Goal: Task Accomplishment & Management: Manage account settings

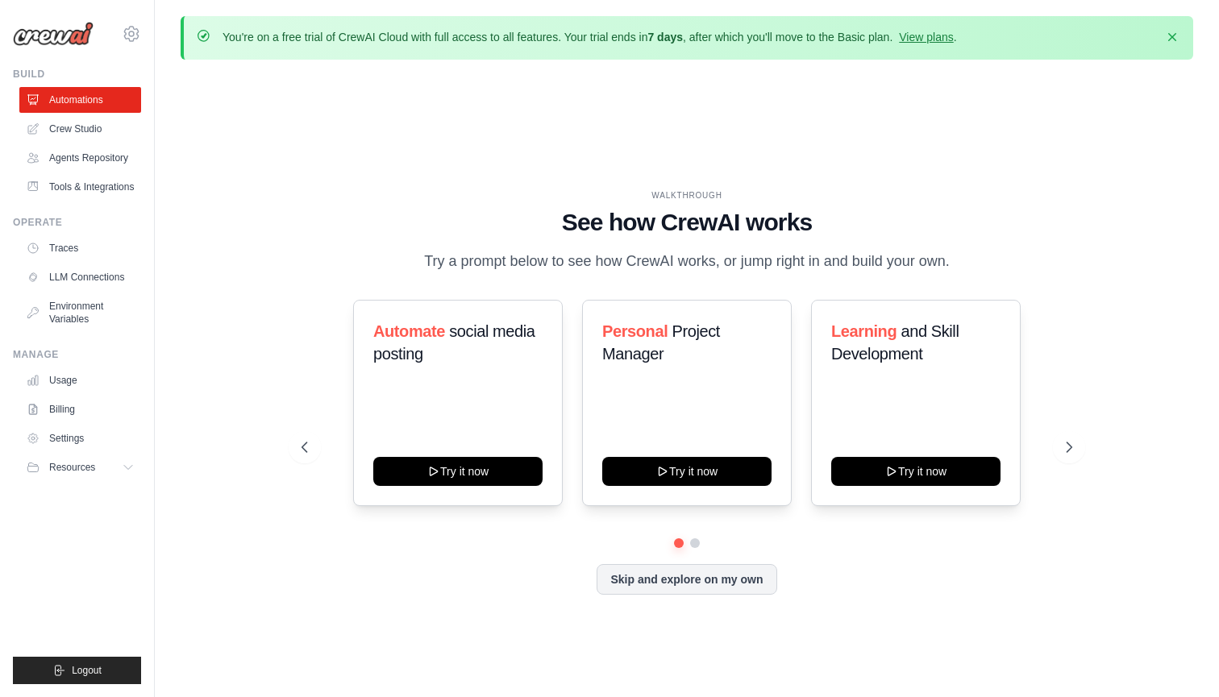
click at [1086, 447] on div "WALKTHROUGH See how CrewAI works Try a prompt below to see how CrewAI works, or…" at bounding box center [687, 404] width 810 height 430
click at [1069, 441] on icon at bounding box center [1070, 447] width 16 height 16
click at [304, 447] on icon at bounding box center [303, 447] width 16 height 16
click at [646, 400] on div "Personal Project Manager Try it now" at bounding box center [687, 403] width 210 height 206
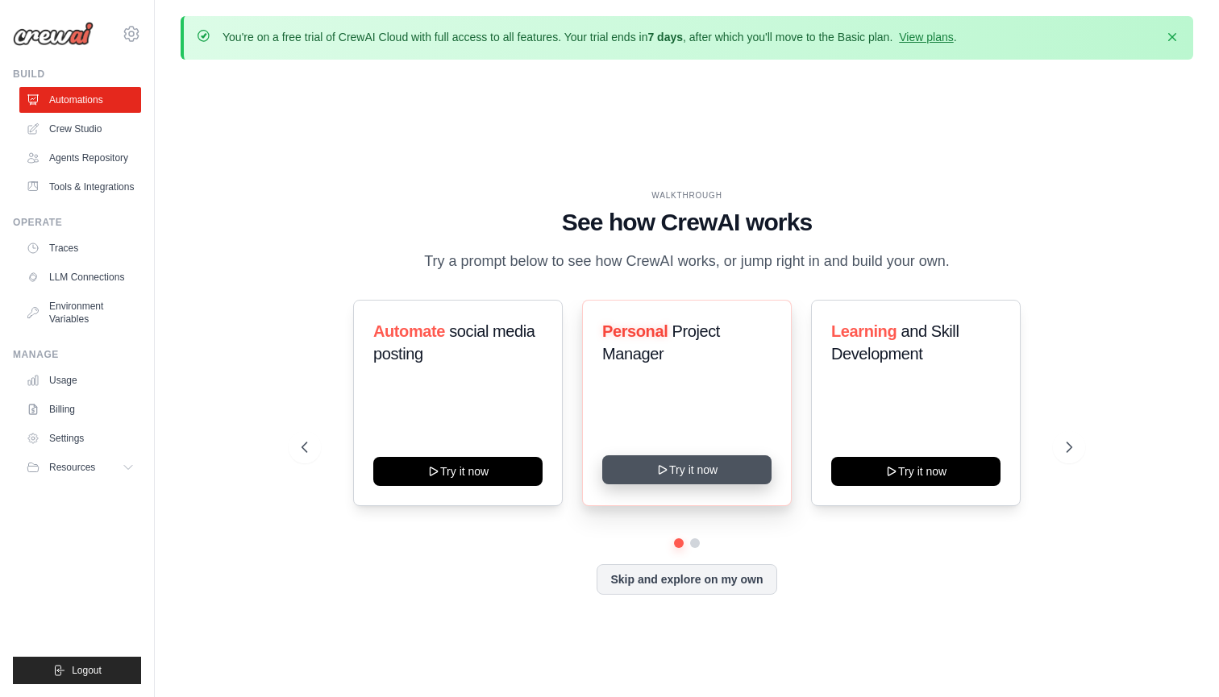
click at [654, 474] on button "Try it now" at bounding box center [686, 469] width 169 height 29
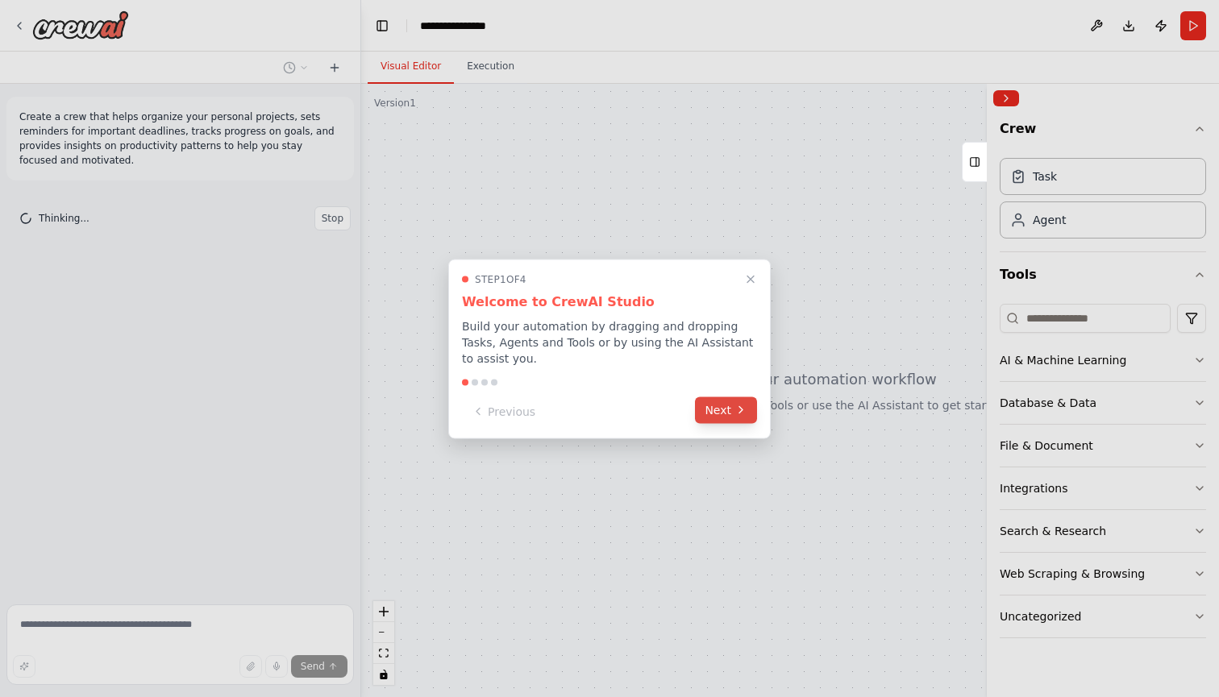
click at [712, 413] on button "Next" at bounding box center [726, 410] width 62 height 27
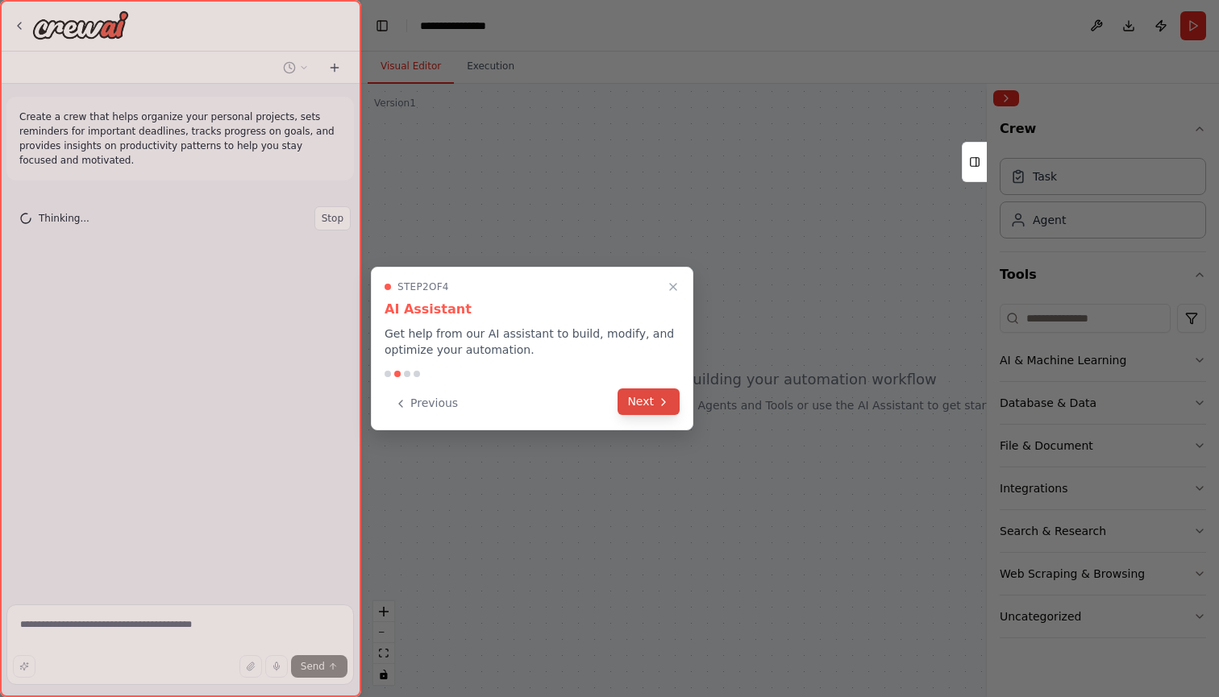
click at [665, 405] on icon at bounding box center [663, 402] width 13 height 13
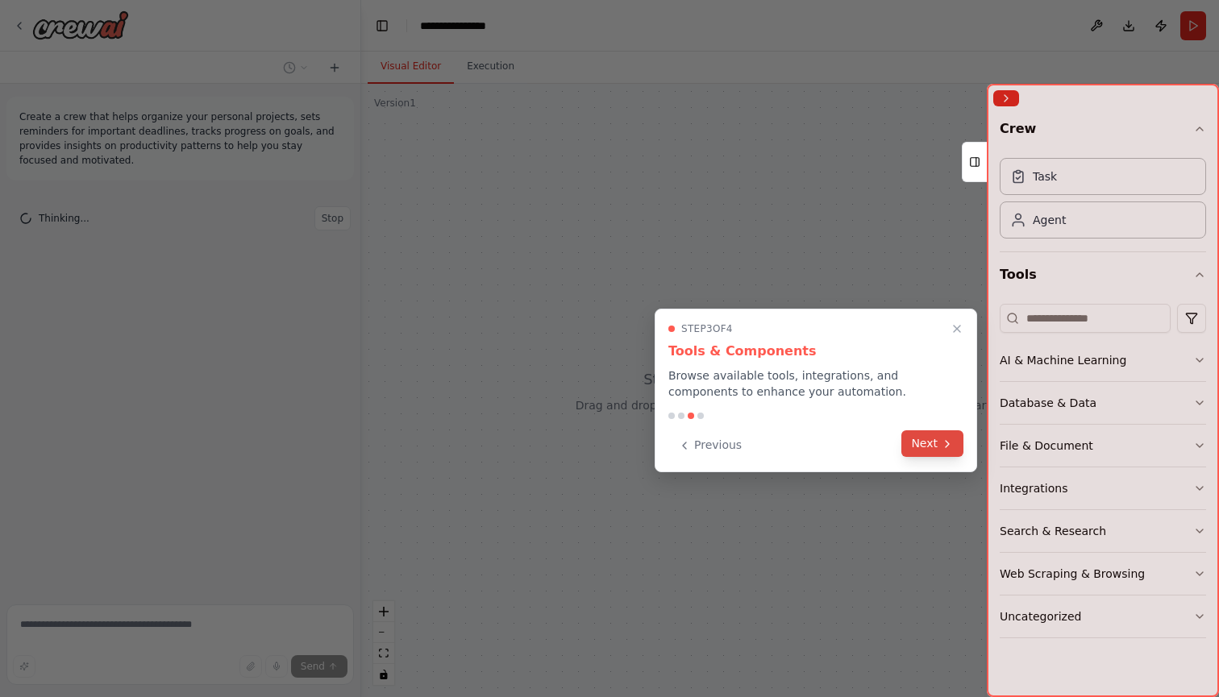
click at [921, 443] on button "Next" at bounding box center [932, 443] width 62 height 27
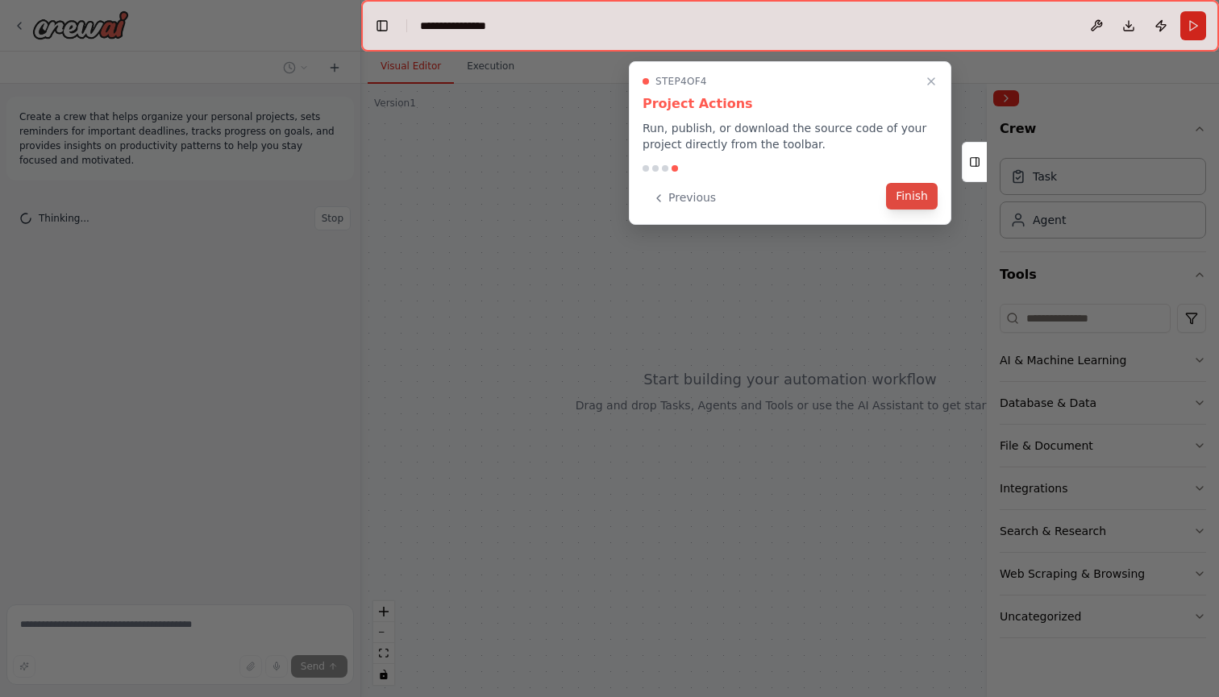
click at [917, 196] on button "Finish" at bounding box center [912, 196] width 52 height 27
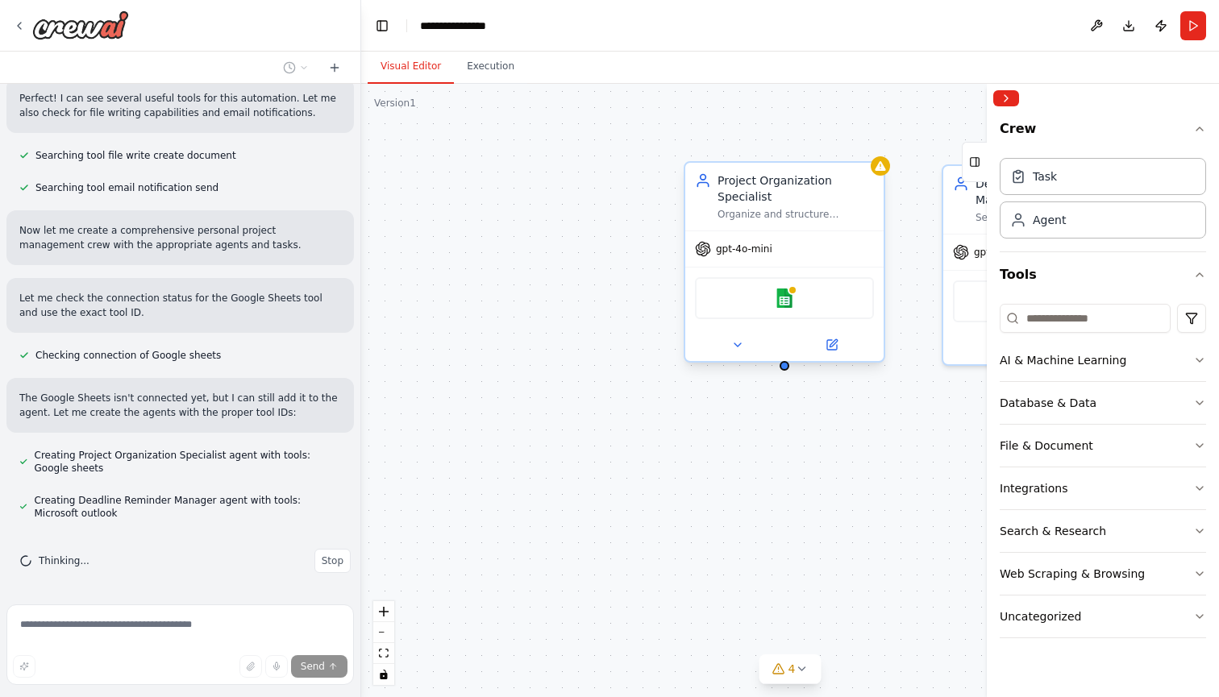
scroll to position [462, 0]
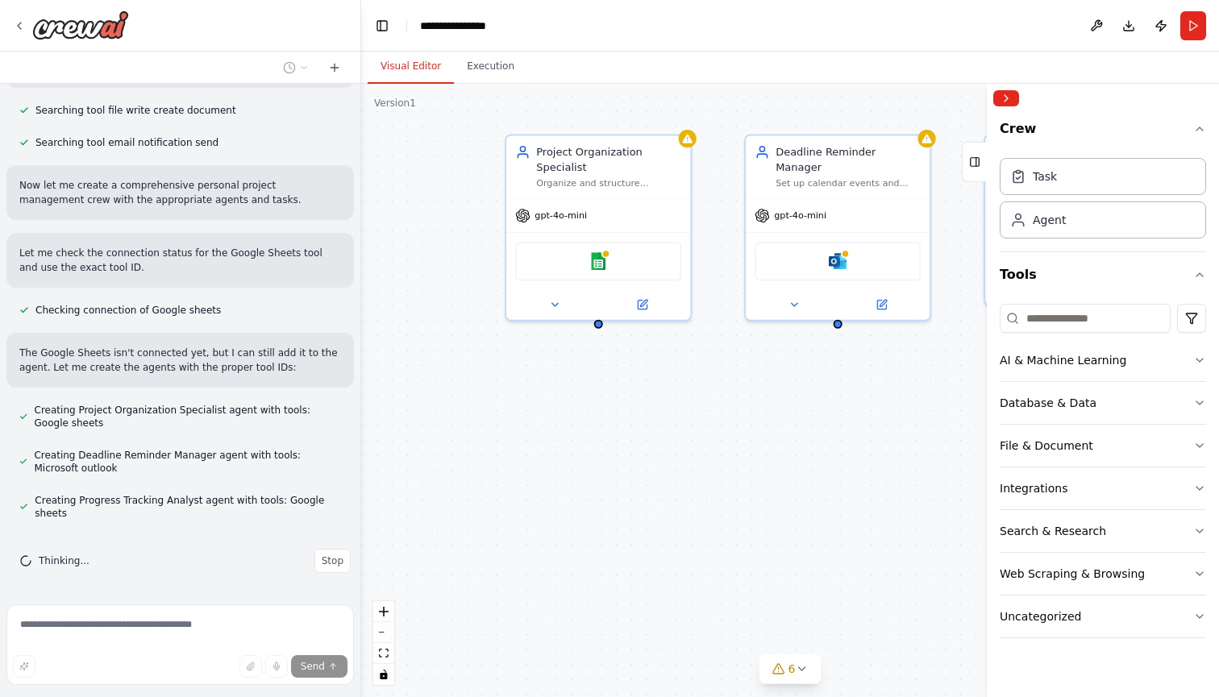
drag, startPoint x: 874, startPoint y: 550, endPoint x: 645, endPoint y: 499, distance: 234.5
click at [645, 499] on div "Project Organization Specialist Organize and structure personal projects by cre…" at bounding box center [790, 390] width 858 height 613
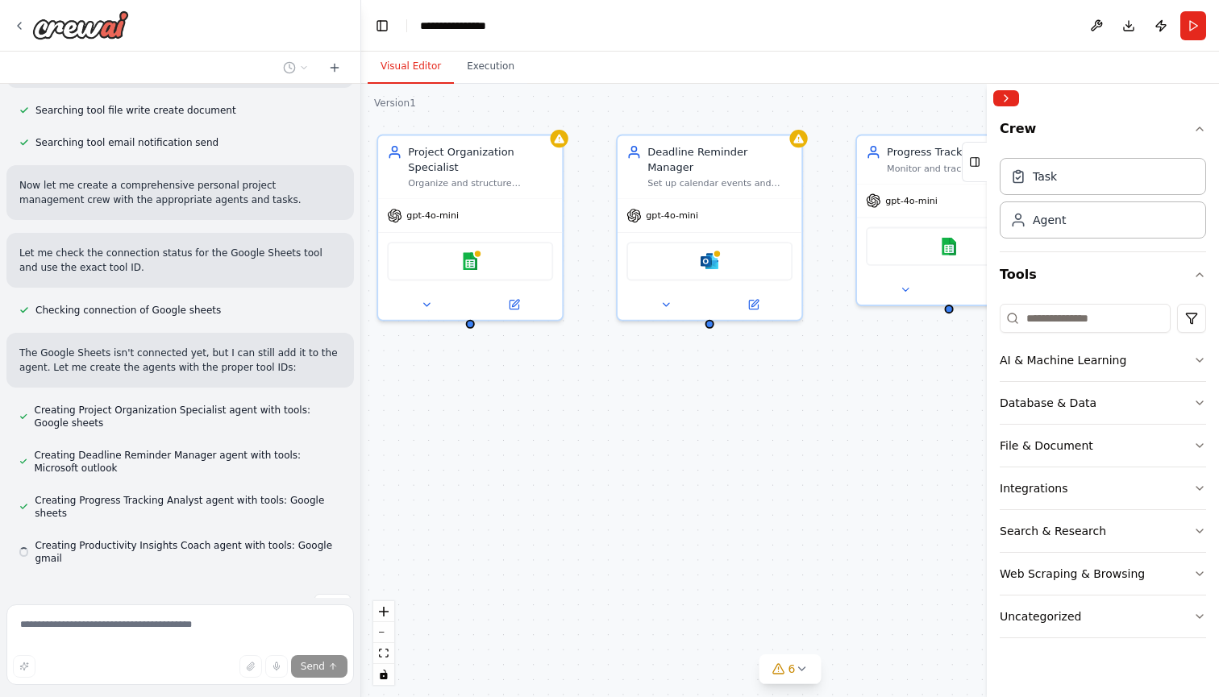
scroll to position [507, 0]
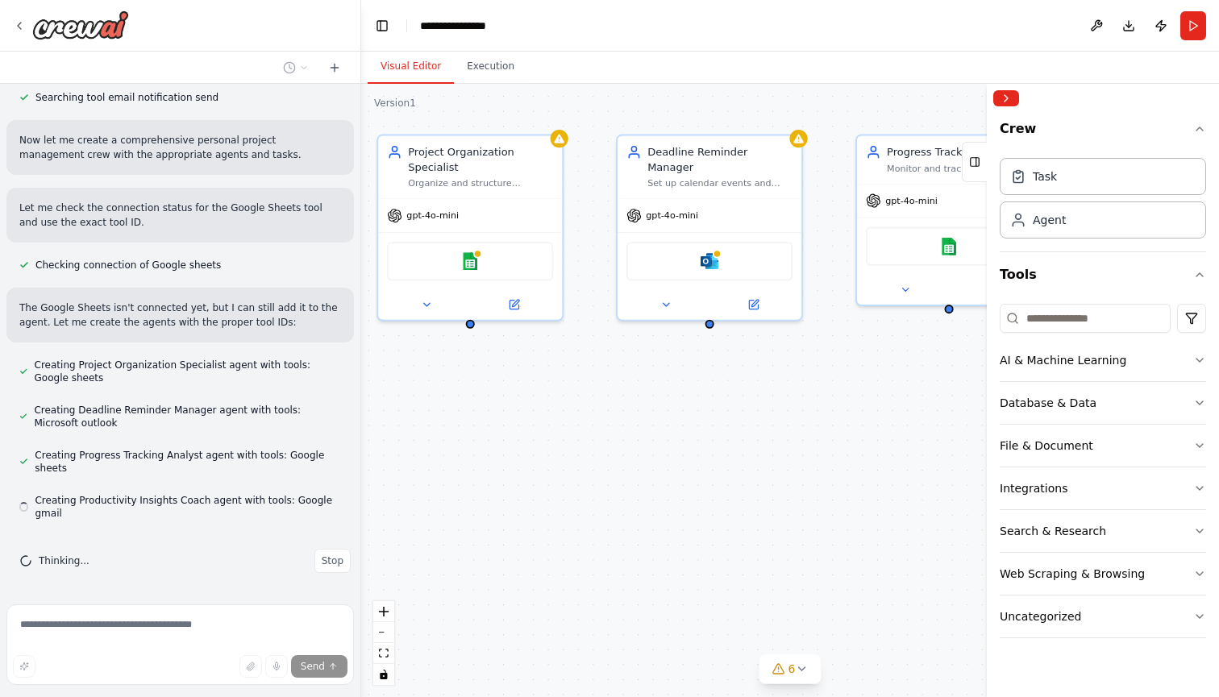
drag, startPoint x: 863, startPoint y: 443, endPoint x: 724, endPoint y: 440, distance: 139.5
click at [723, 440] on div "Project Organization Specialist Organize and structure personal projects by cre…" at bounding box center [790, 390] width 858 height 613
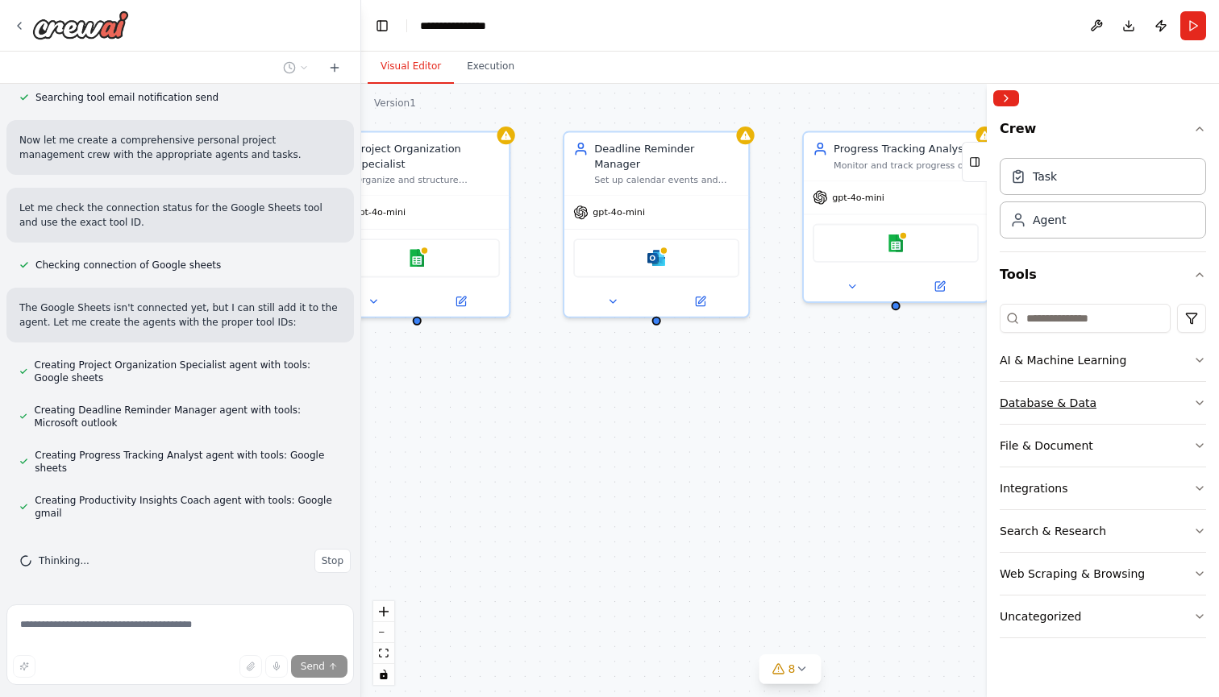
click at [1193, 396] on button "Database & Data" at bounding box center [1102, 403] width 206 height 42
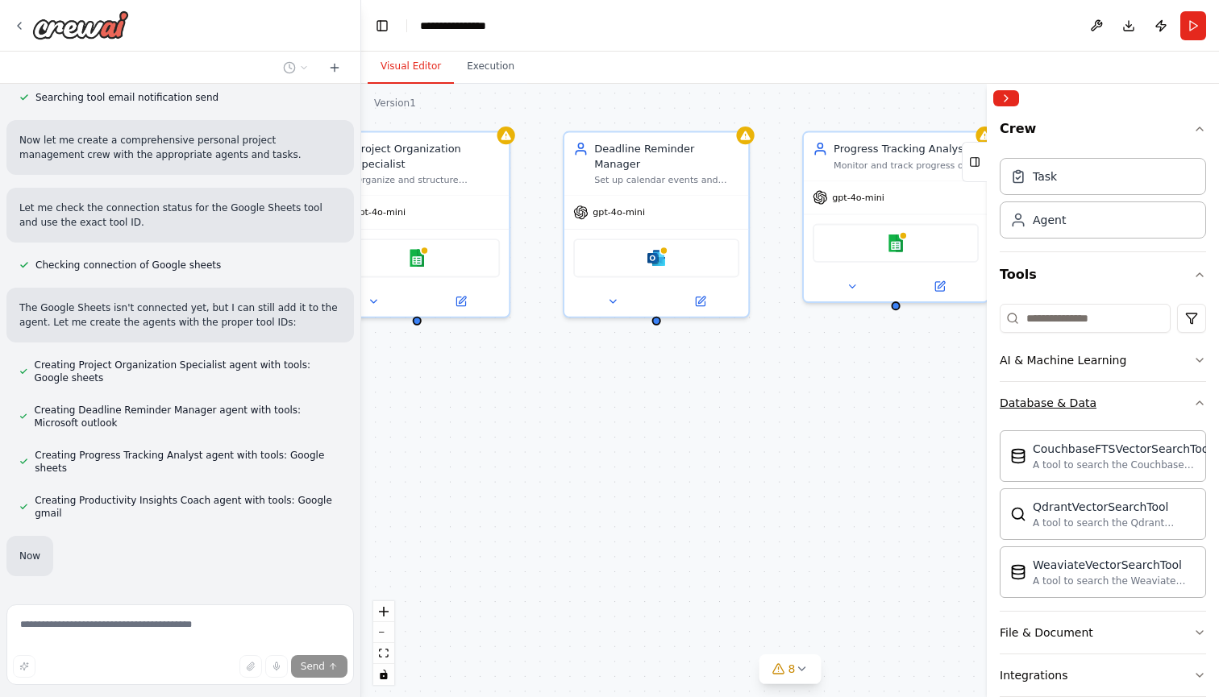
click at [1198, 404] on icon "button" at bounding box center [1199, 403] width 13 height 13
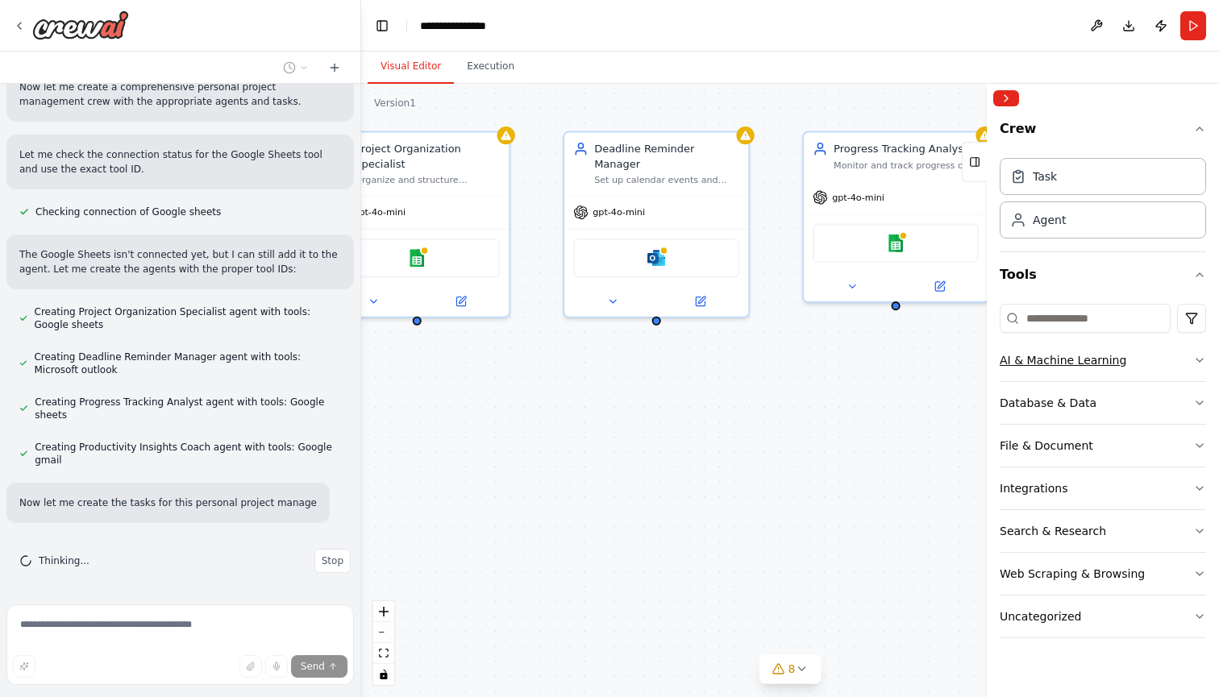
scroll to position [607, 0]
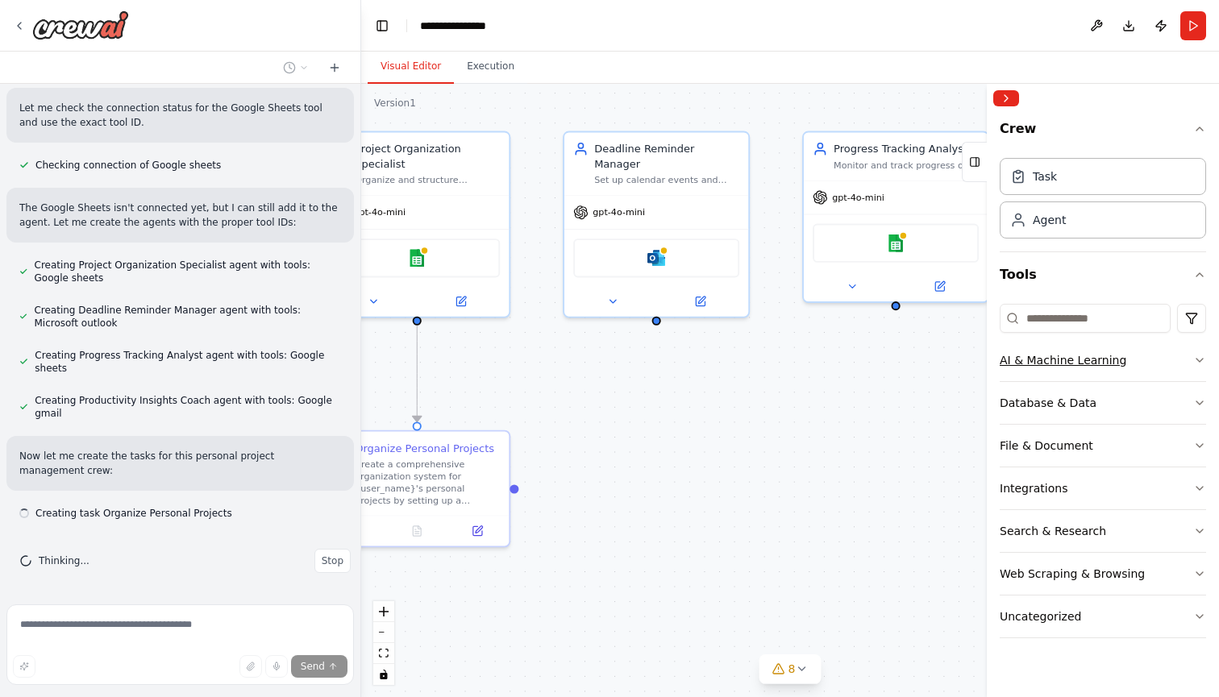
click at [1204, 360] on icon "button" at bounding box center [1199, 360] width 13 height 13
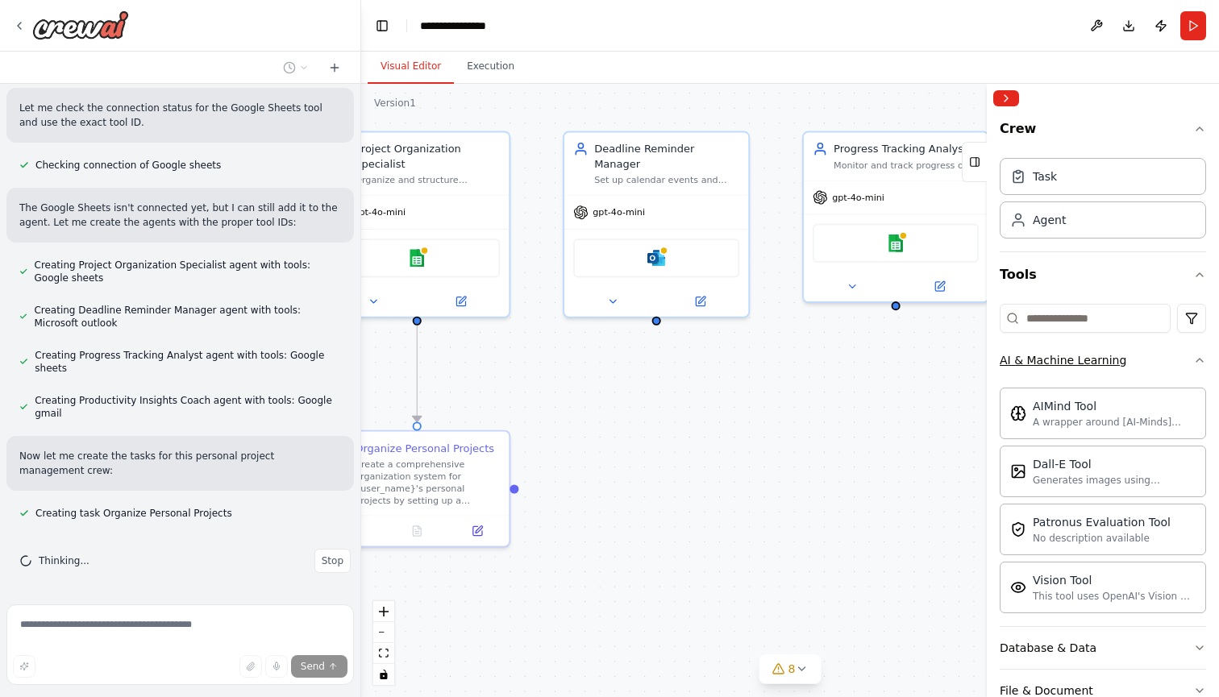
click at [1204, 360] on icon "button" at bounding box center [1199, 360] width 13 height 13
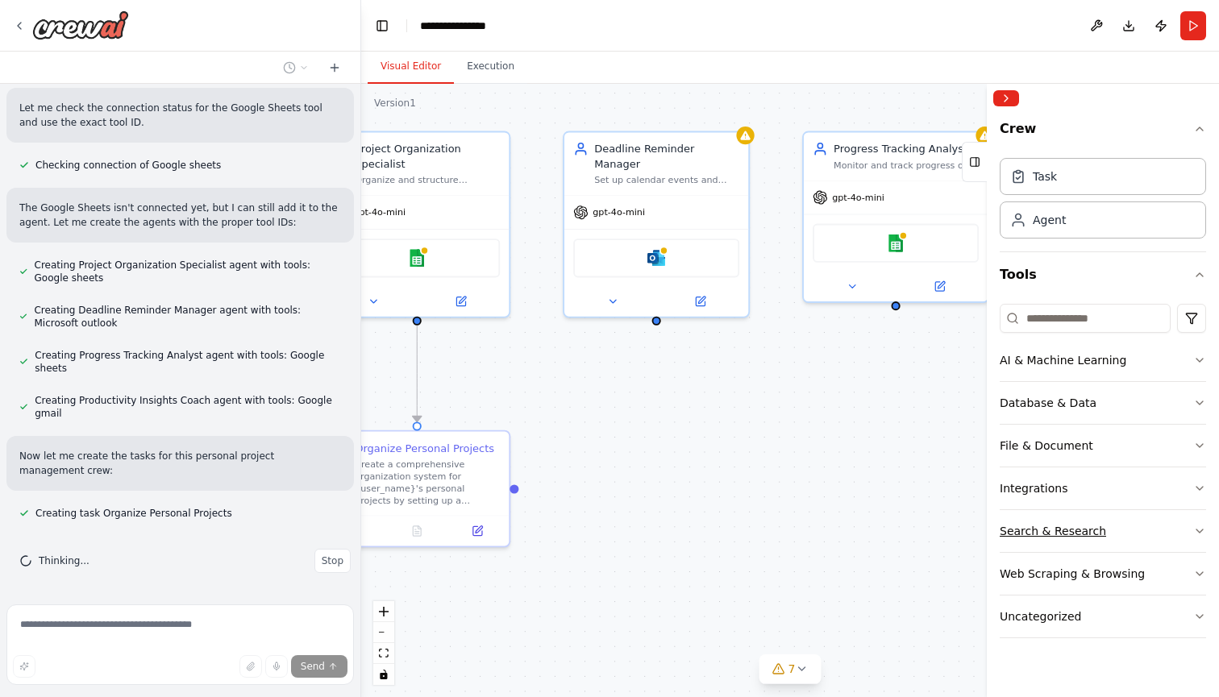
click at [1193, 524] on button "Search & Research" at bounding box center [1102, 531] width 206 height 42
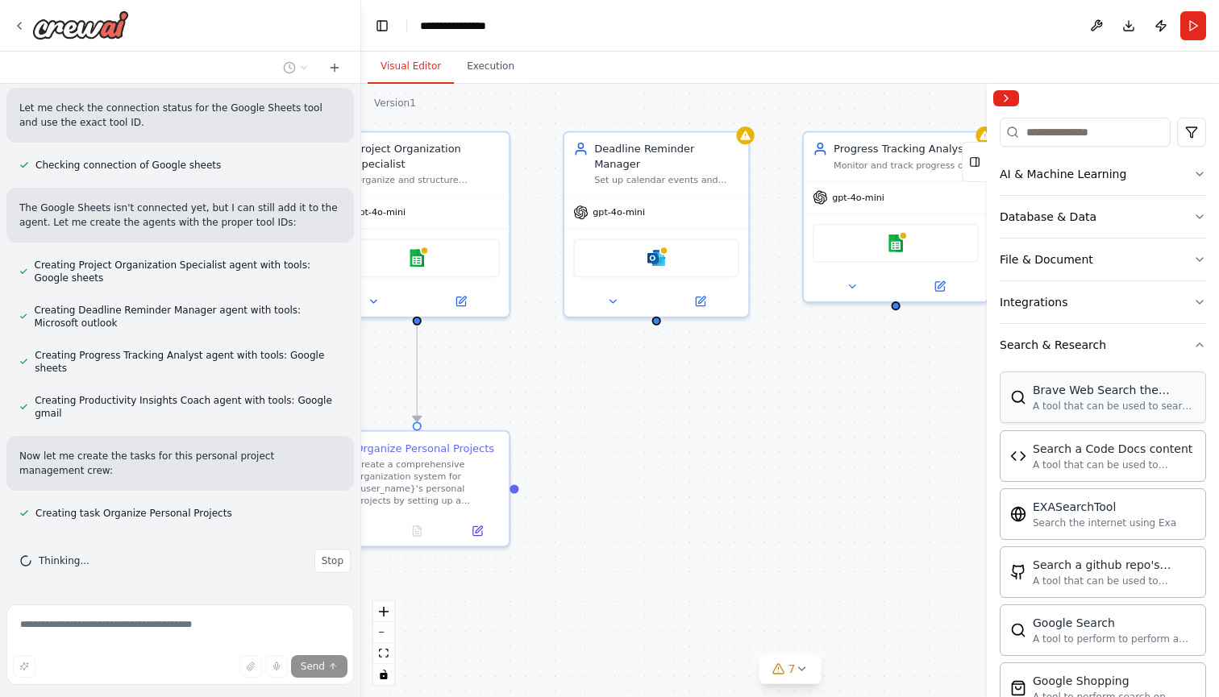
scroll to position [82, 0]
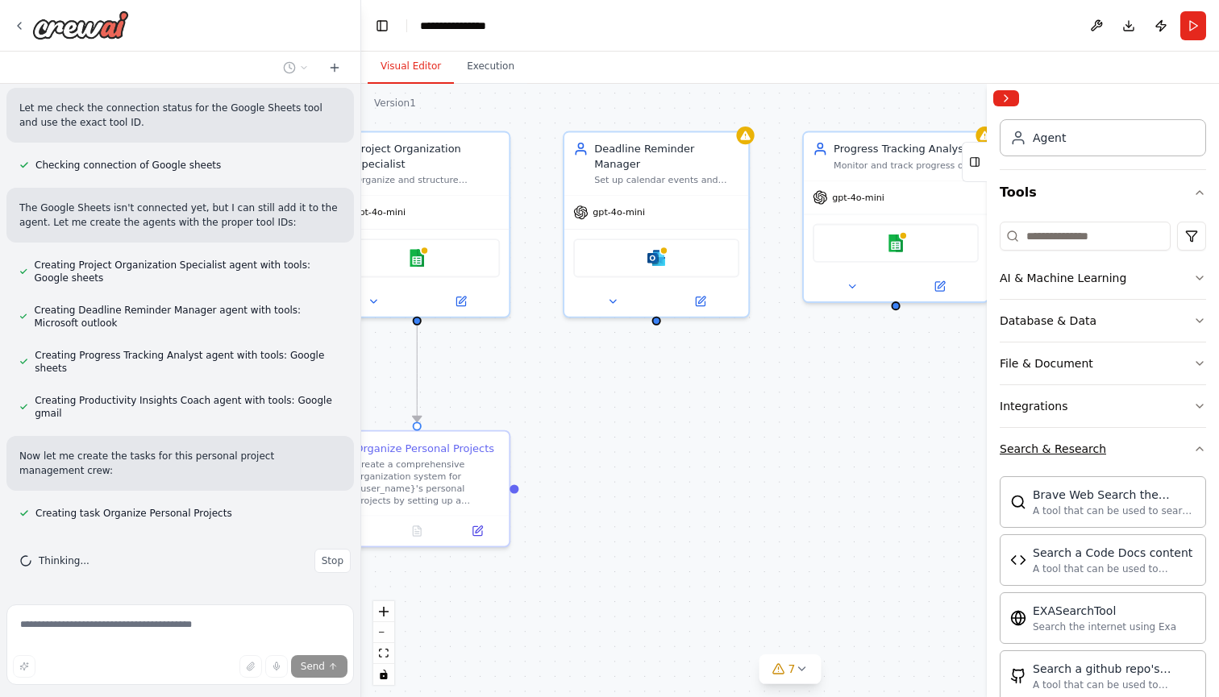
click at [1200, 450] on icon "button" at bounding box center [1199, 448] width 13 height 13
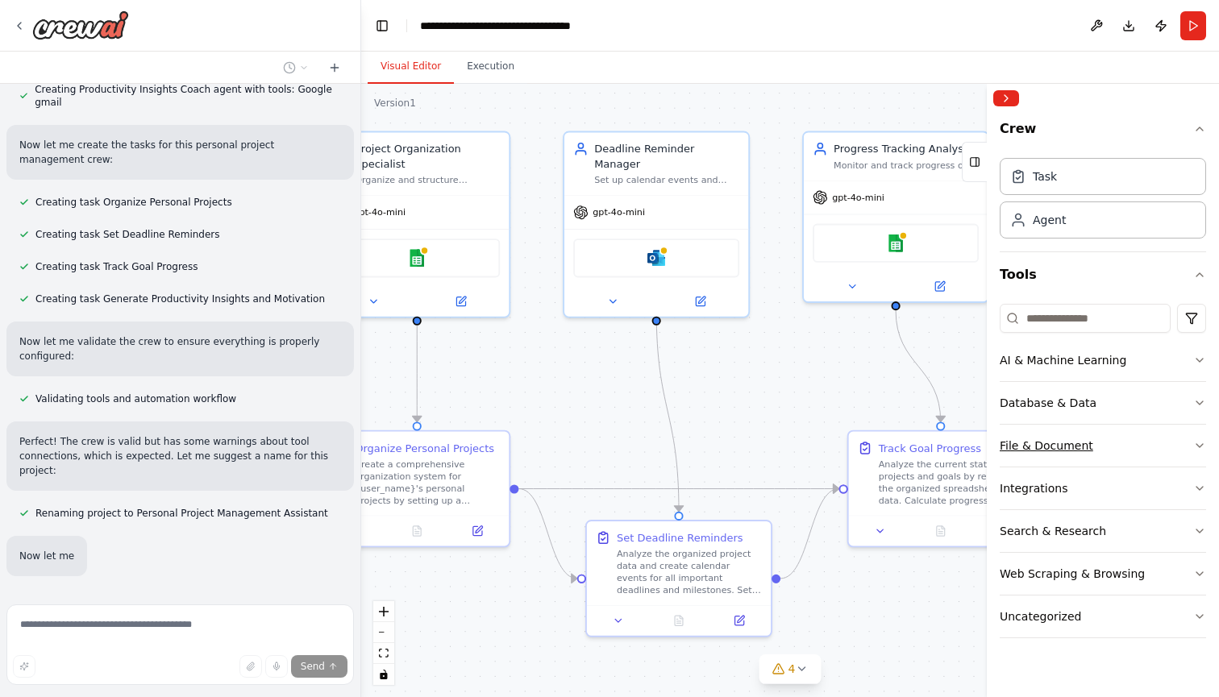
scroll to position [971, 0]
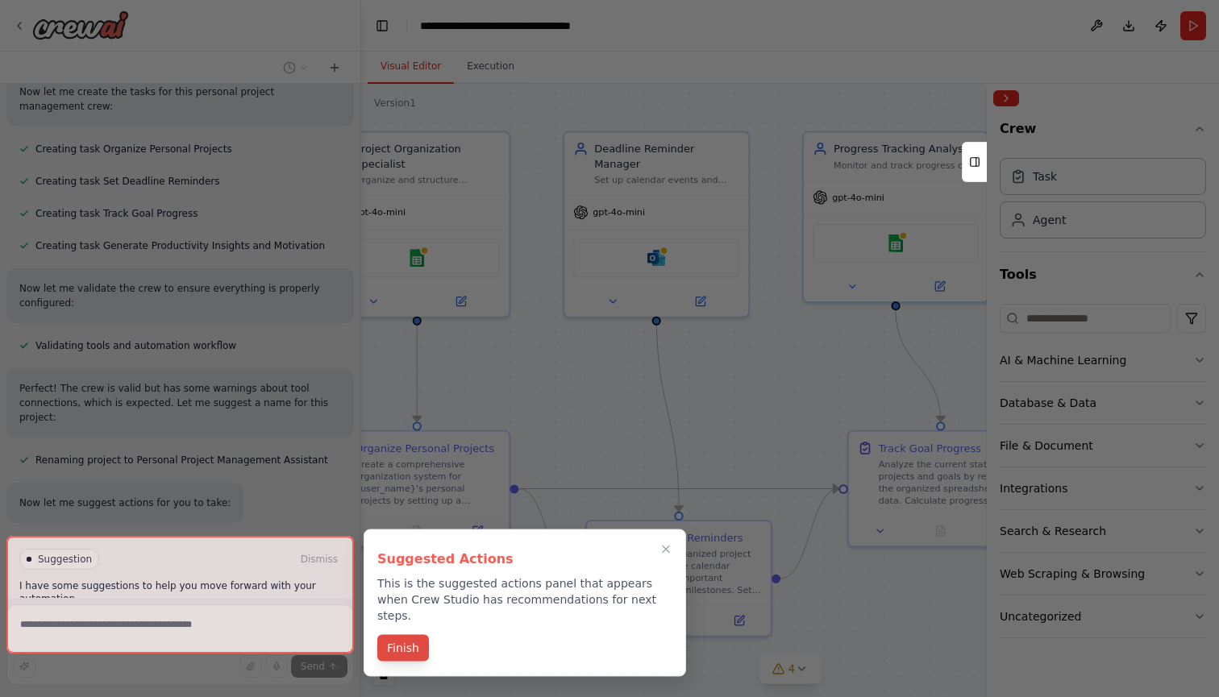
click at [397, 642] on button "Finish" at bounding box center [403, 648] width 52 height 27
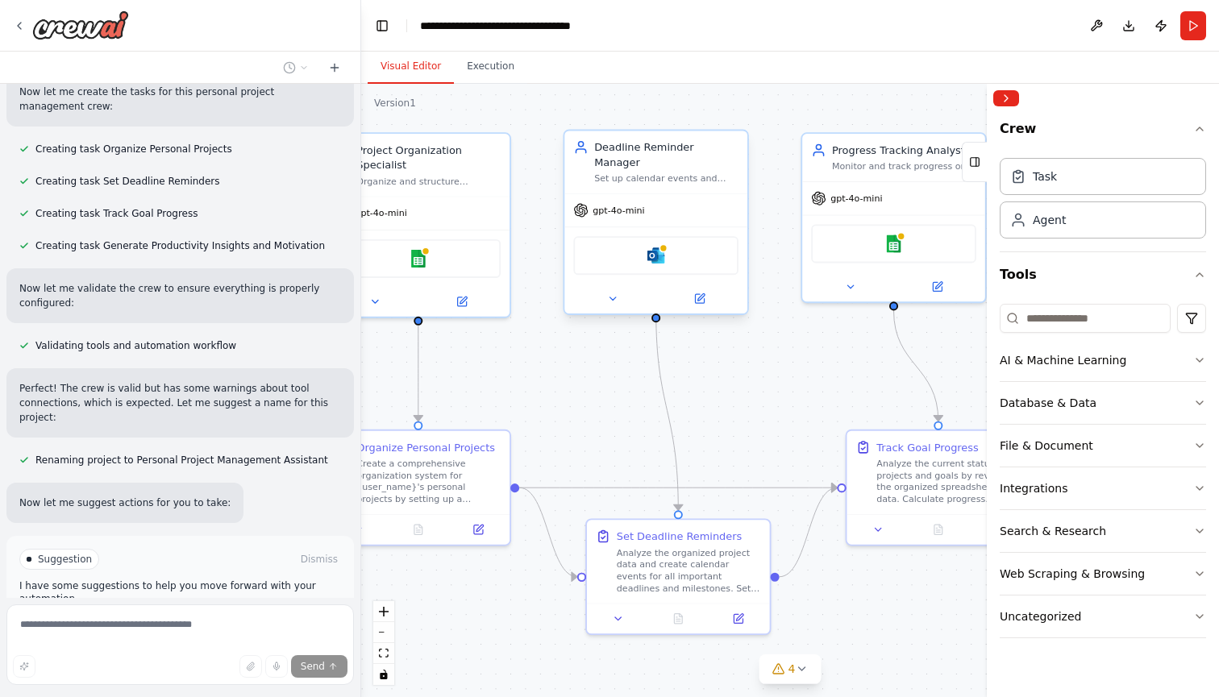
click at [657, 251] on div "Microsoft outlook" at bounding box center [655, 255] width 165 height 39
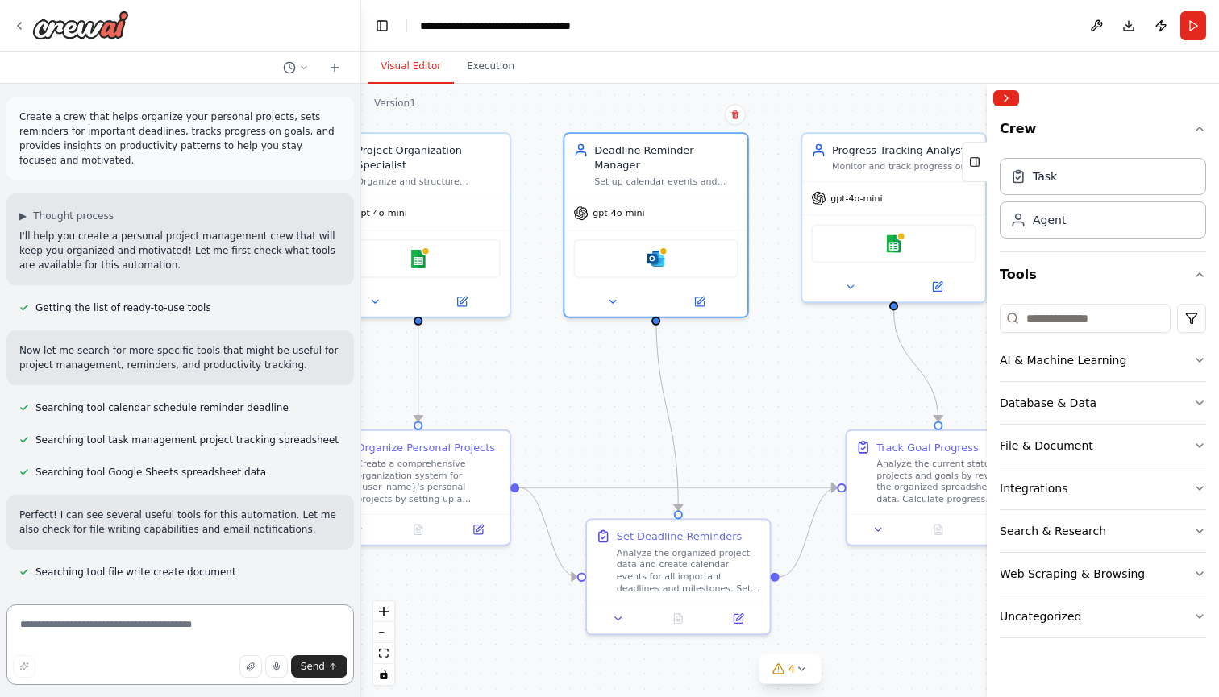
scroll to position [0, 0]
click at [22, 27] on icon at bounding box center [19, 25] width 13 height 13
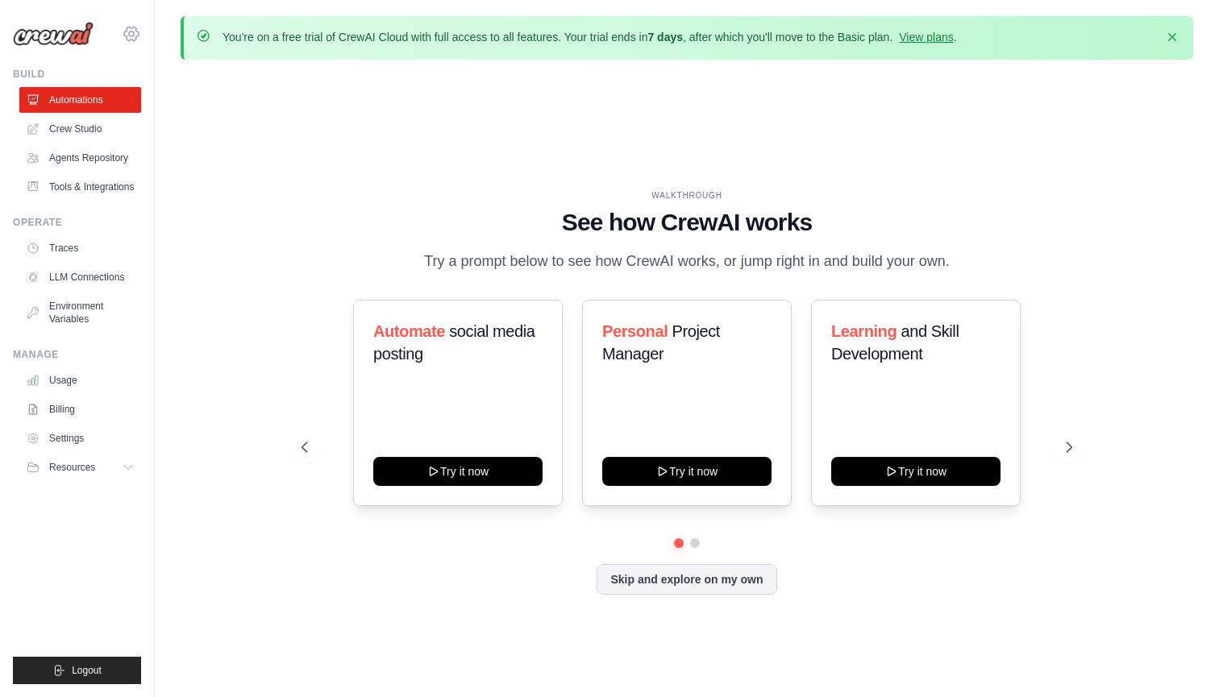
click at [127, 28] on icon at bounding box center [131, 34] width 15 height 14
click at [147, 73] on div "[EMAIL_ADDRESS][DOMAIN_NAME]" at bounding box center [198, 61] width 153 height 35
click at [163, 100] on span "Settings" at bounding box center [201, 100] width 127 height 16
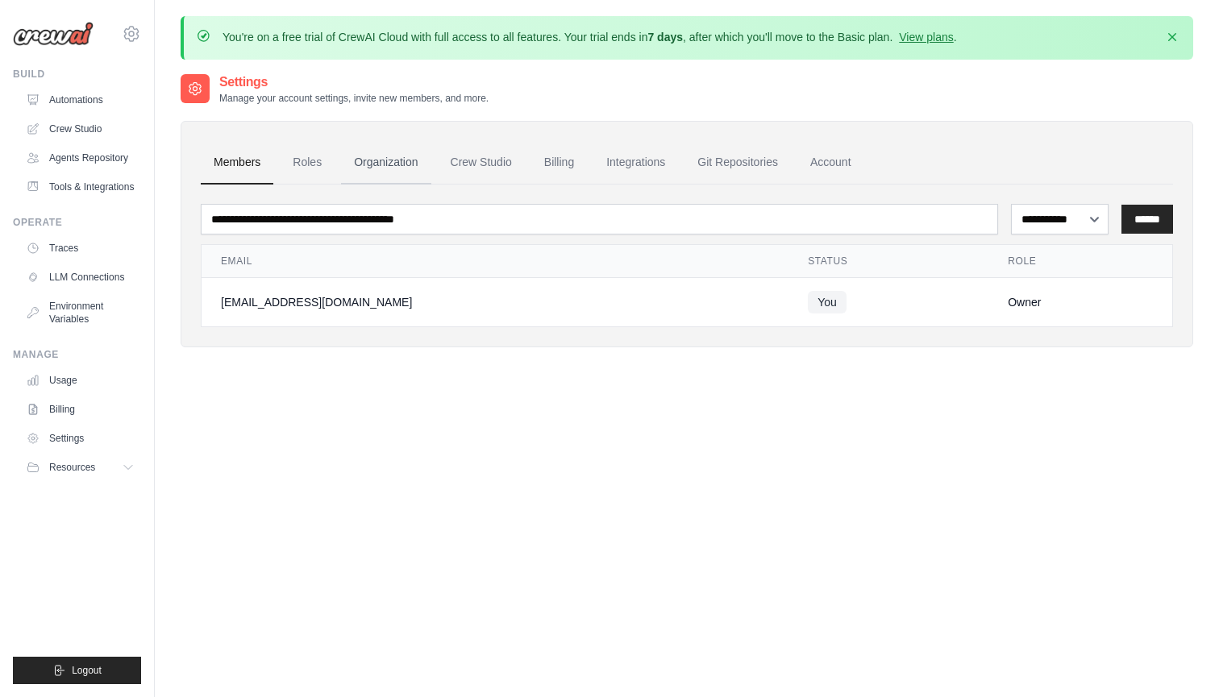
click at [402, 162] on link "Organization" at bounding box center [385, 163] width 89 height 44
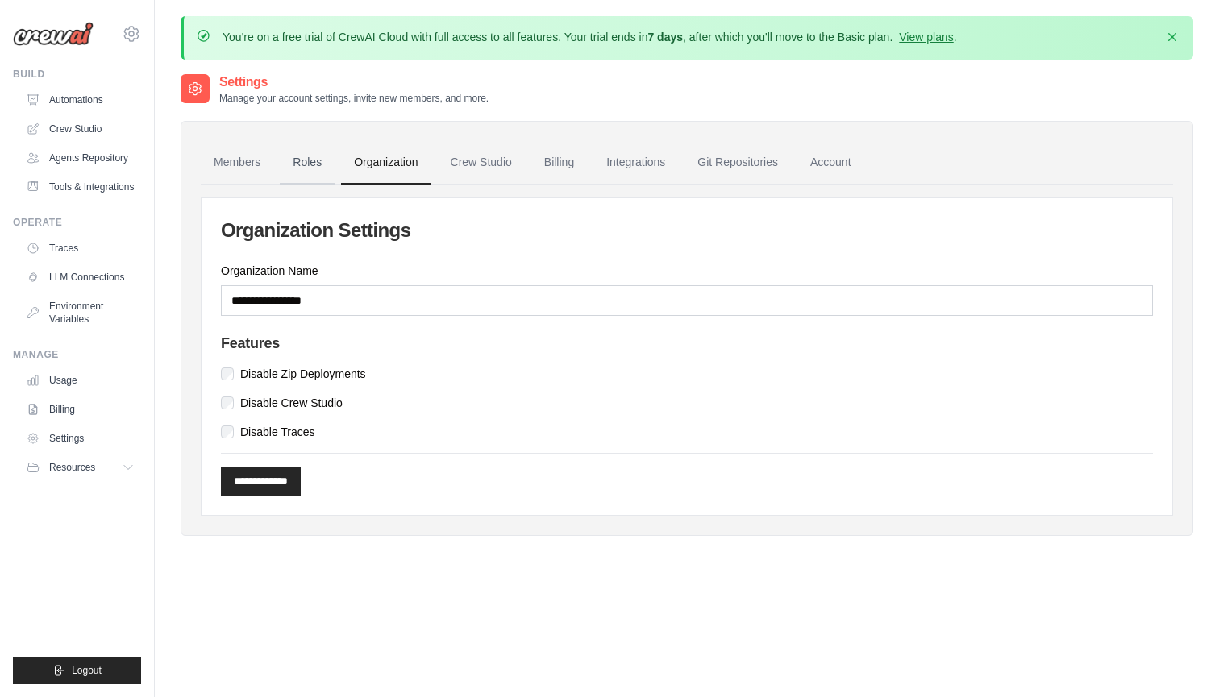
click at [305, 156] on link "Roles" at bounding box center [307, 163] width 55 height 44
click at [306, 161] on link "Roles" at bounding box center [307, 163] width 55 height 44
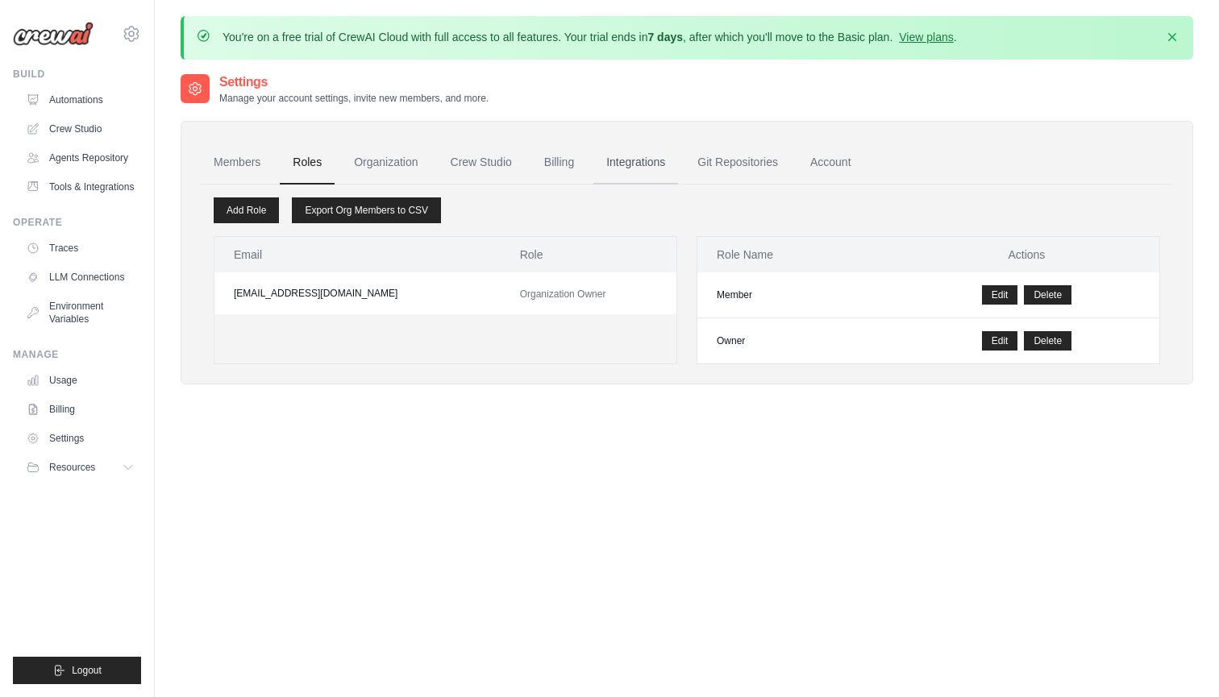
click at [637, 154] on link "Integrations" at bounding box center [635, 163] width 85 height 44
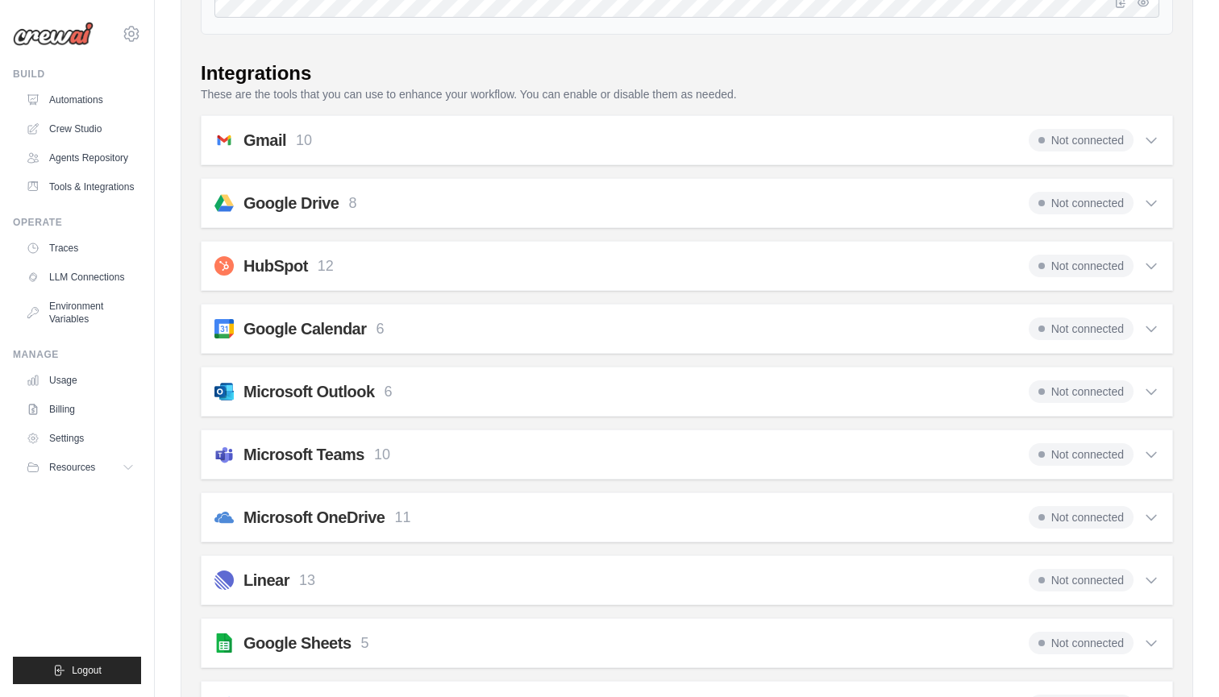
scroll to position [292, 0]
click at [1066, 393] on span "Not connected" at bounding box center [1080, 391] width 105 height 23
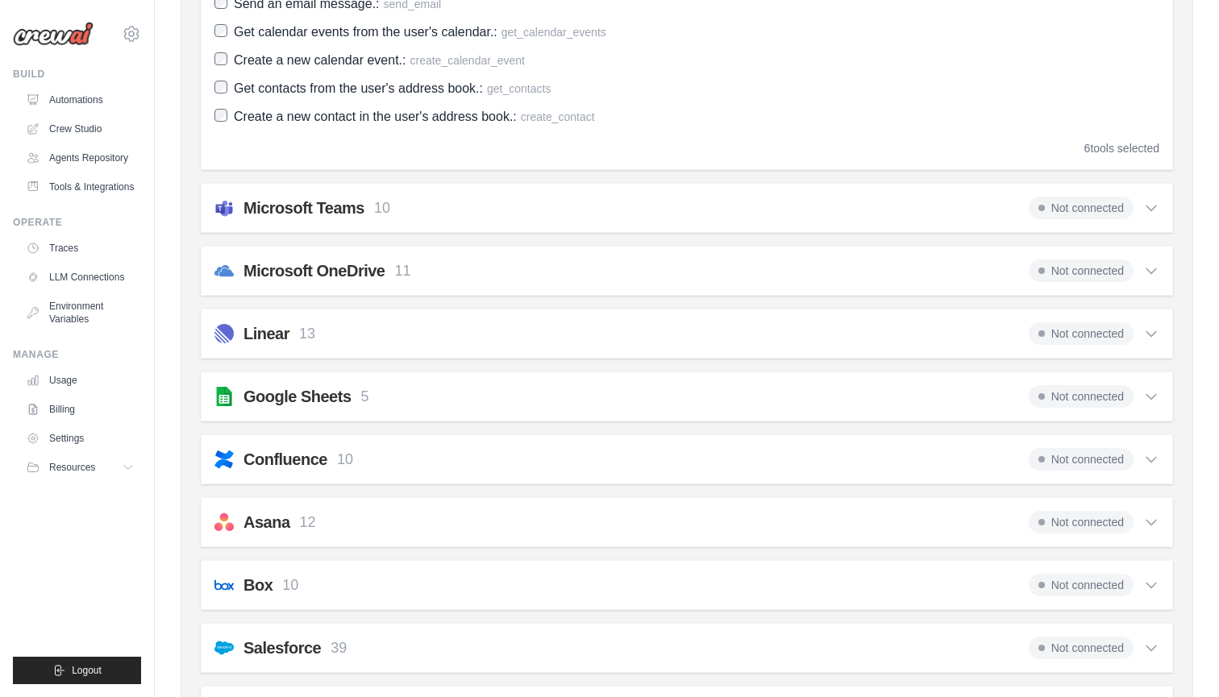
scroll to position [703, 0]
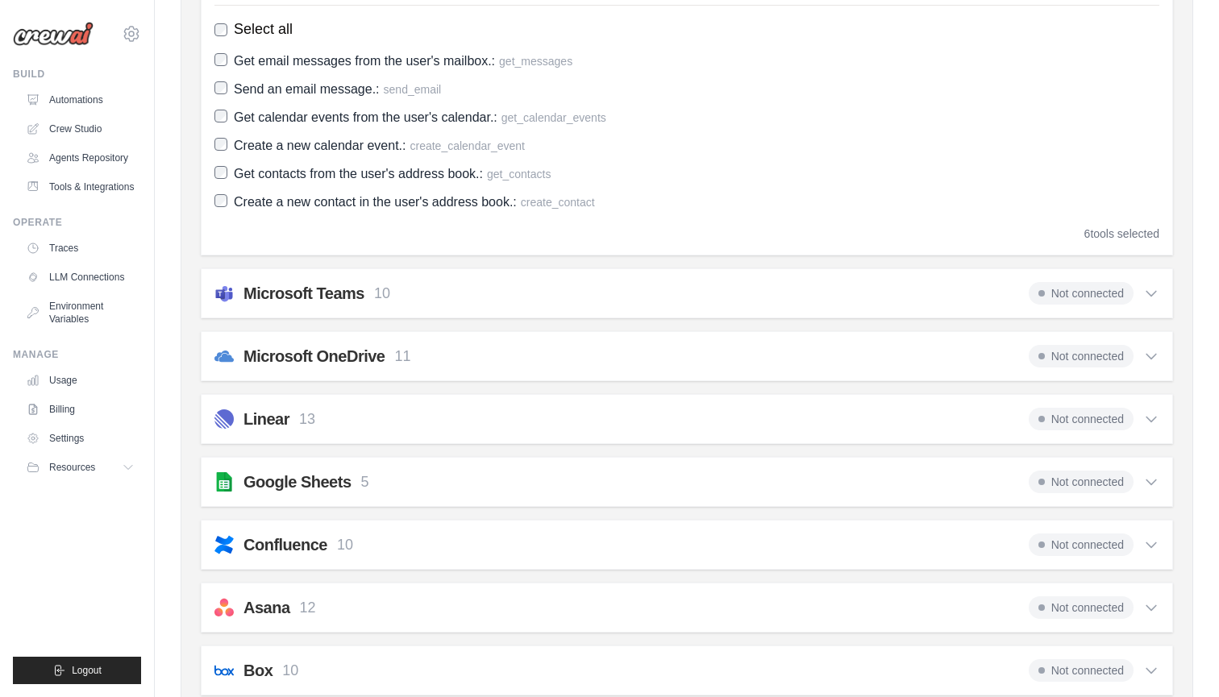
click at [704, 353] on div "Microsoft OneDrive 11 Not connected" at bounding box center [686, 356] width 945 height 23
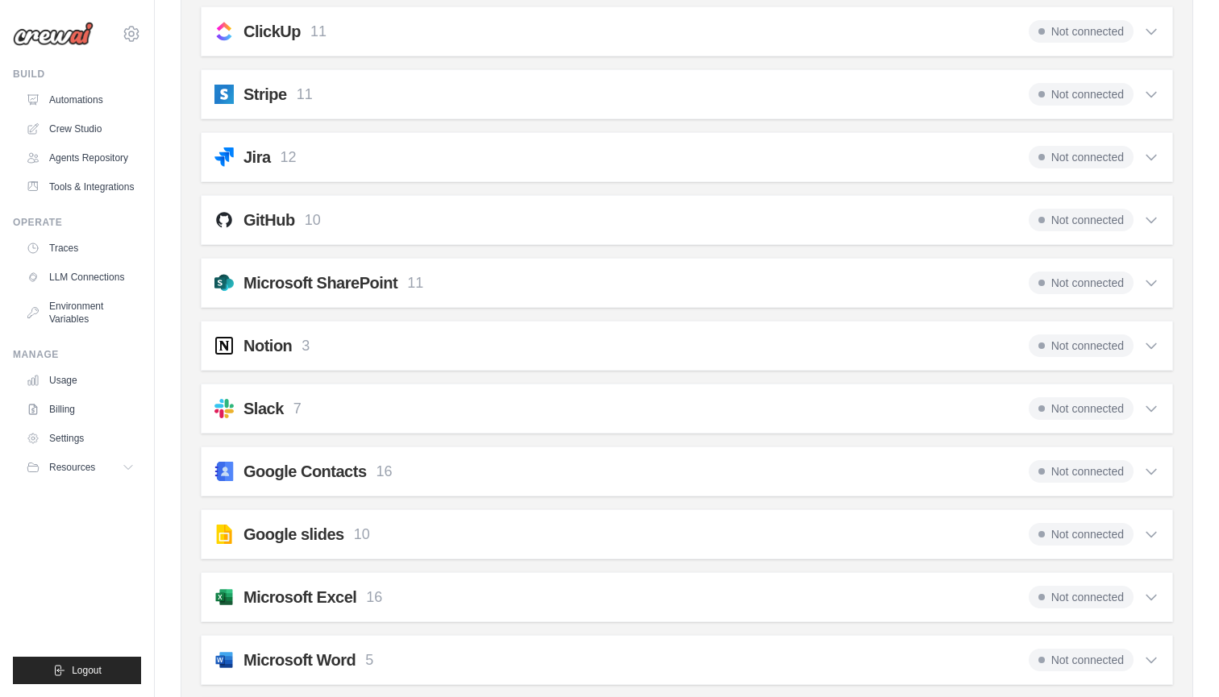
scroll to position [2040, 0]
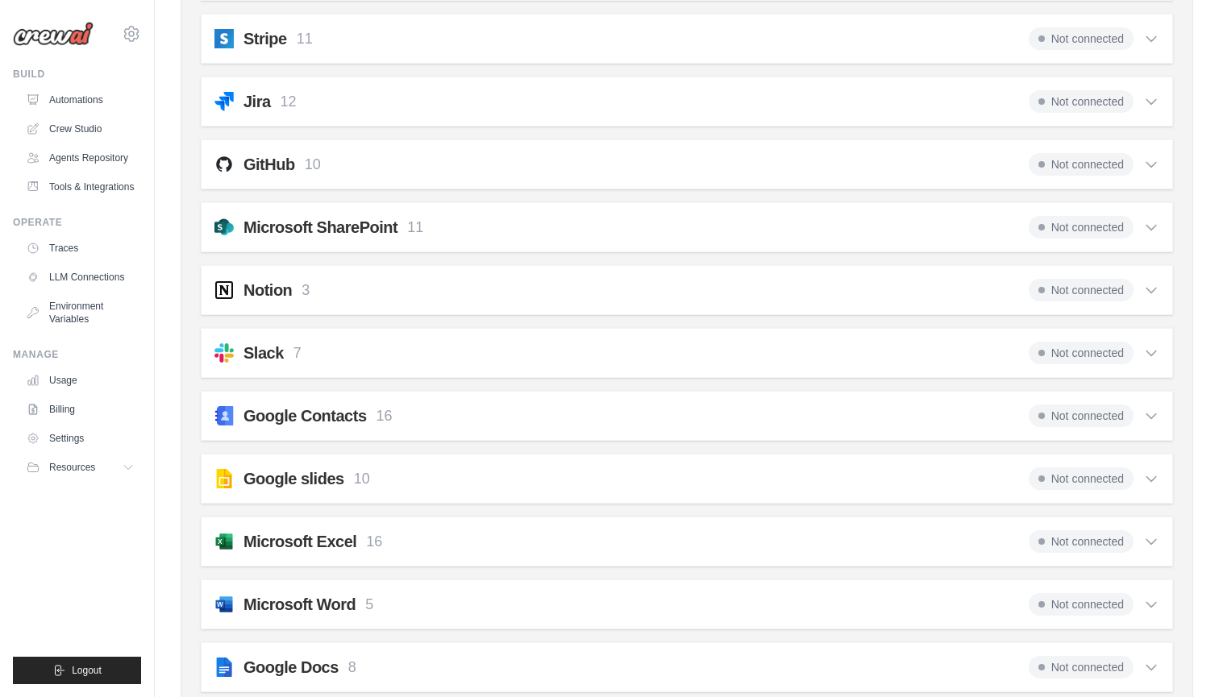
click at [441, 538] on div "Microsoft Excel 16 Not connected" at bounding box center [686, 541] width 945 height 23
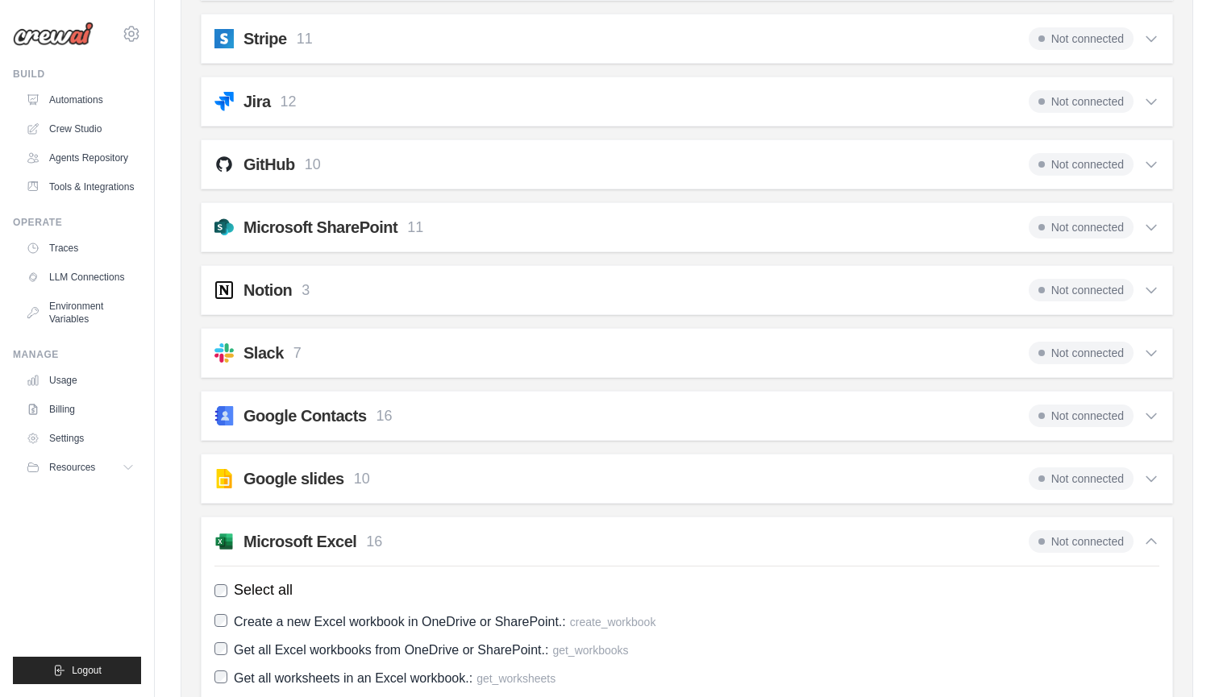
scroll to position [2092, 0]
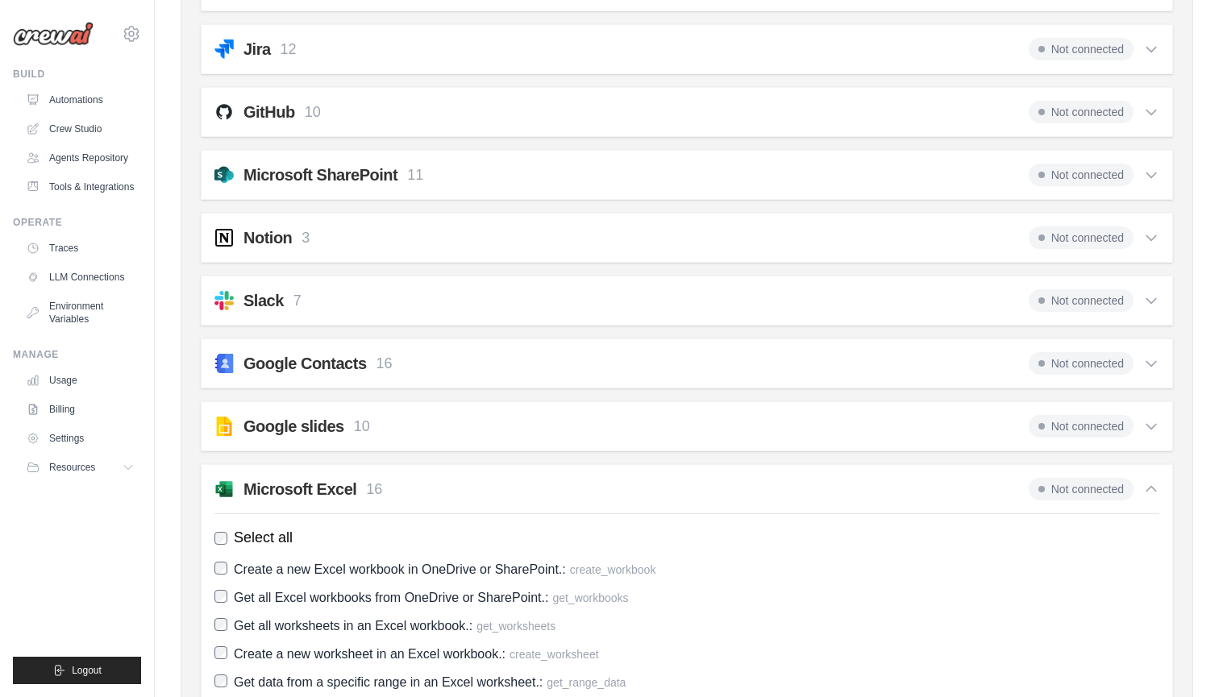
click at [1045, 484] on span "Not connected" at bounding box center [1080, 489] width 105 height 23
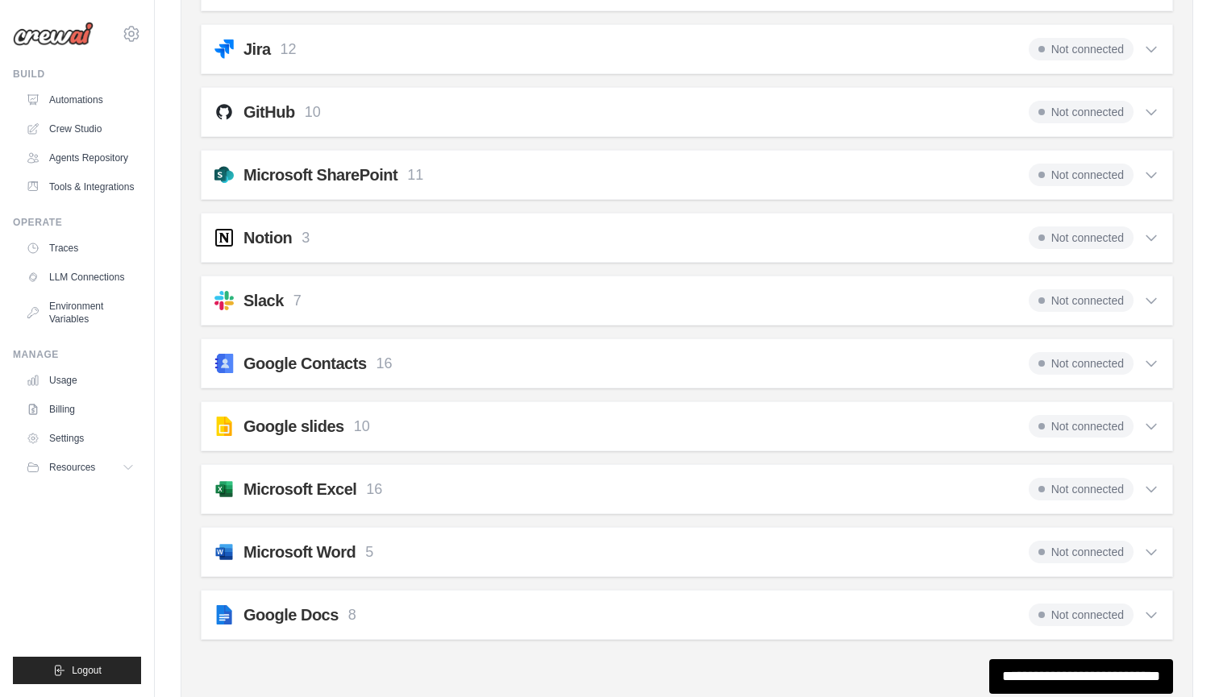
click at [1045, 484] on span "Not connected" at bounding box center [1080, 489] width 105 height 23
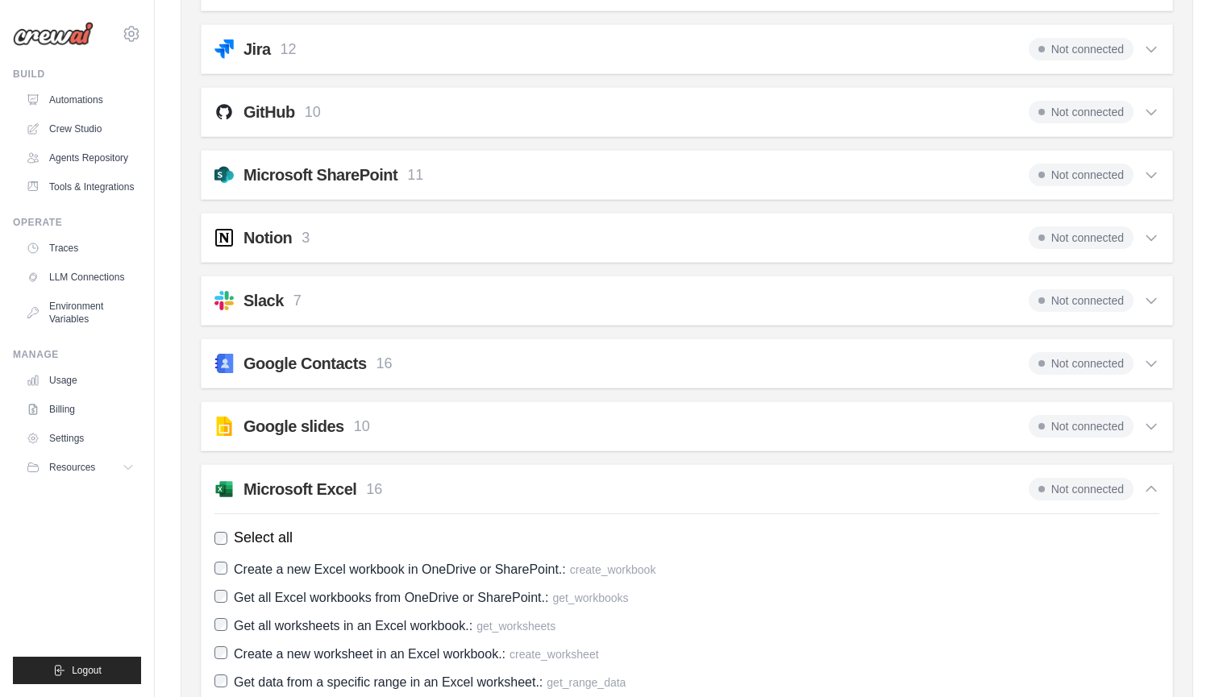
click at [1042, 484] on span "Not connected" at bounding box center [1080, 489] width 105 height 23
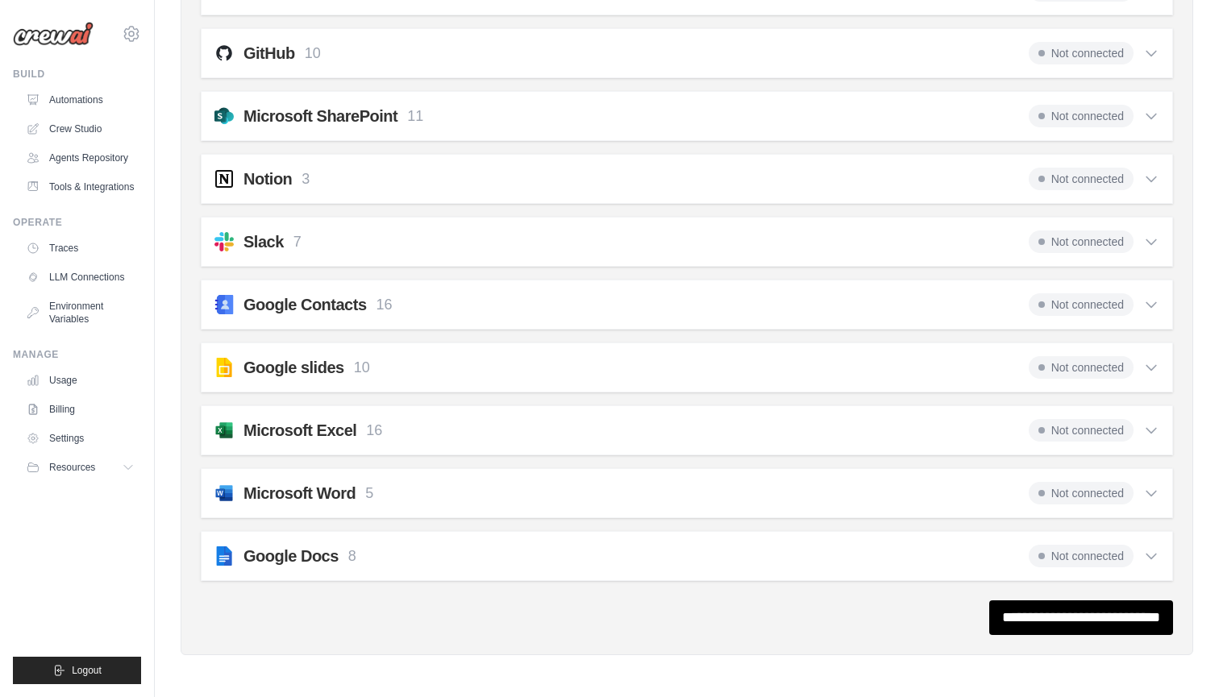
scroll to position [2150, 0]
click at [1020, 611] on input "**********" at bounding box center [1081, 618] width 184 height 35
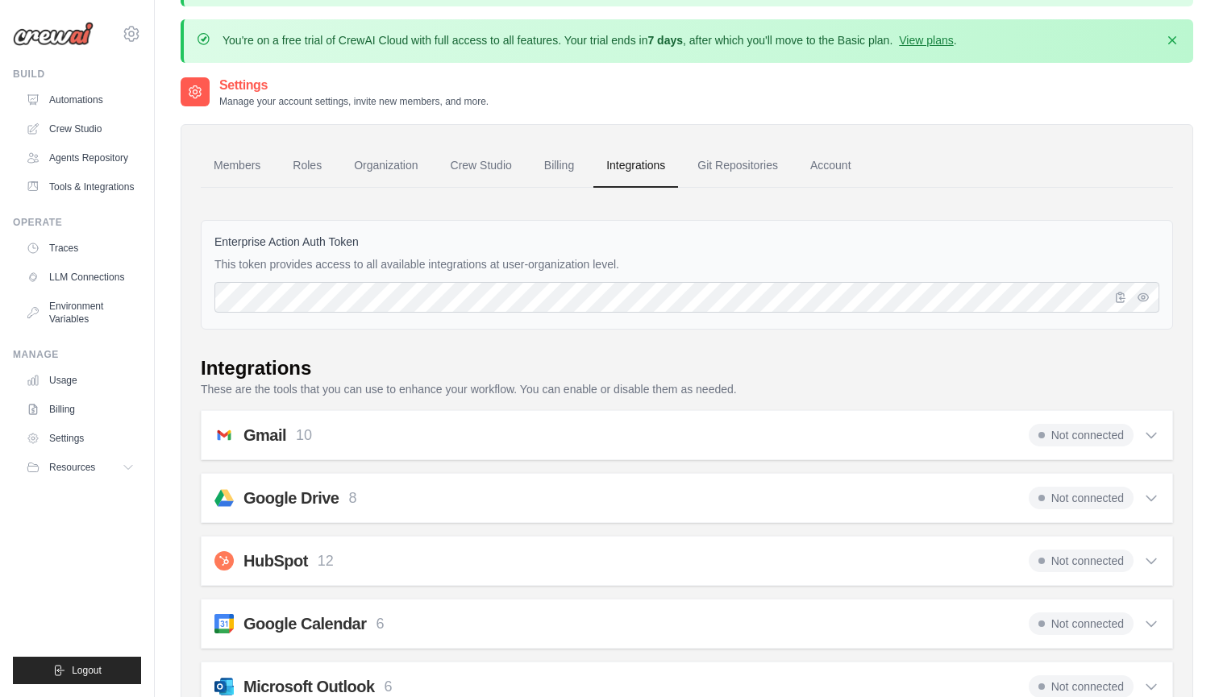
scroll to position [56, 0]
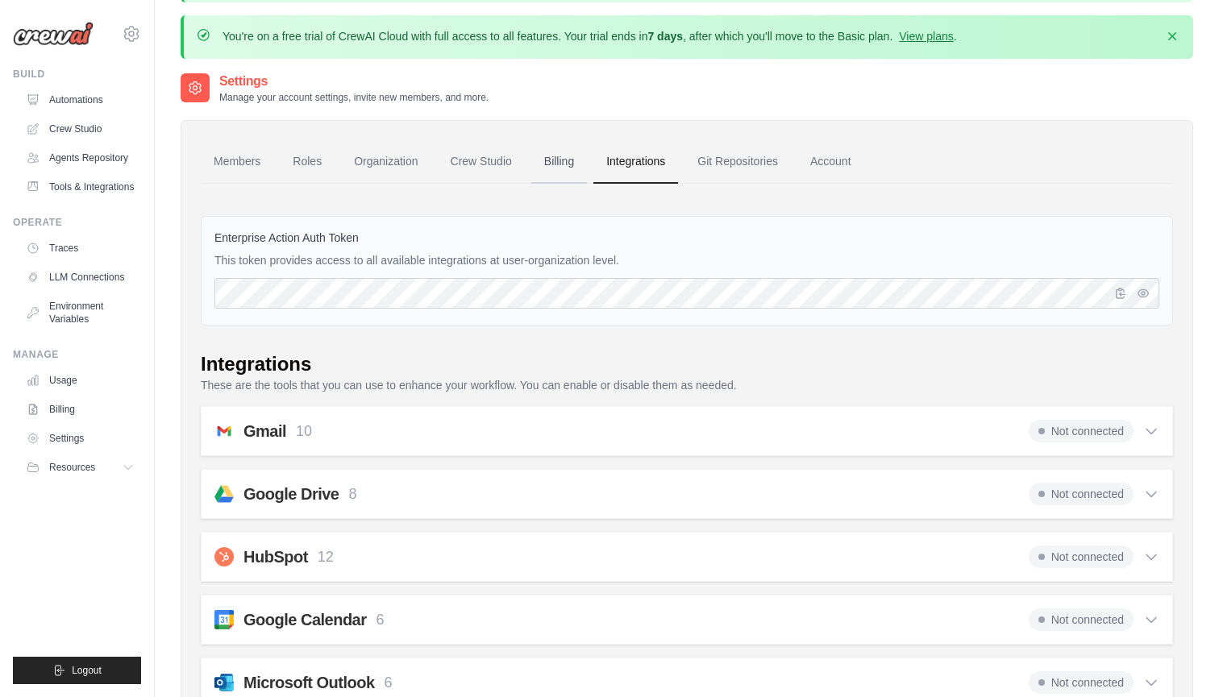
click at [560, 154] on link "Billing" at bounding box center [559, 162] width 56 height 44
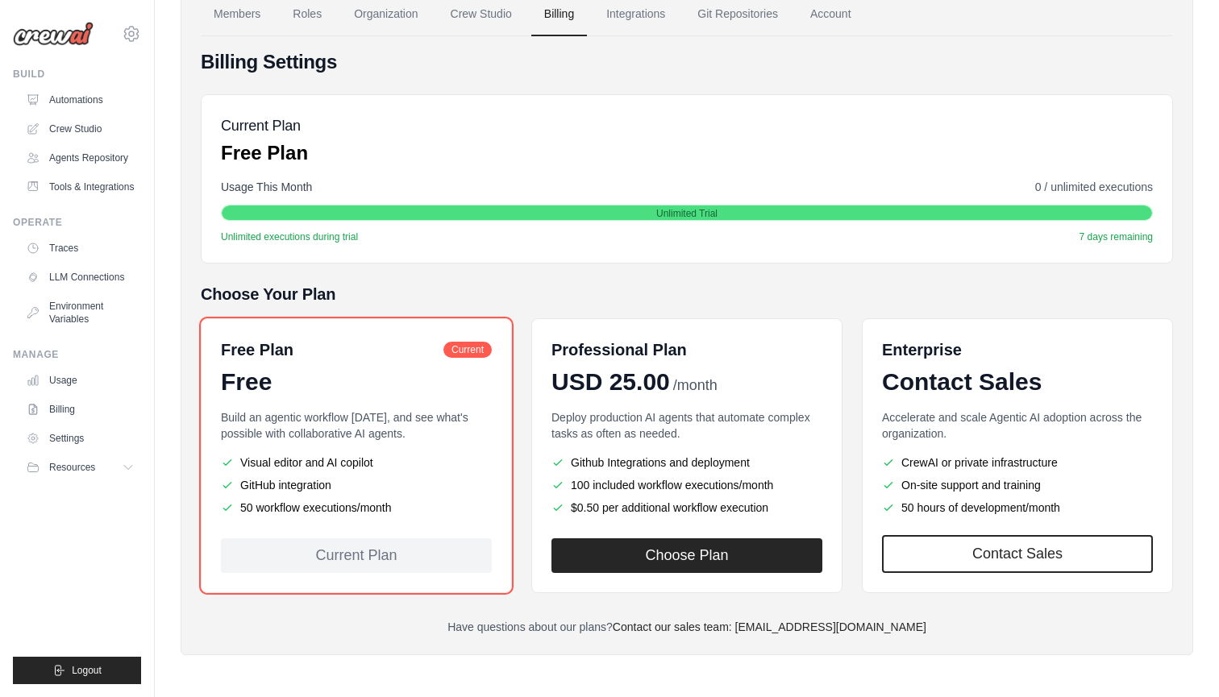
scroll to position [147, 0]
